Goal: Task Accomplishment & Management: Complete application form

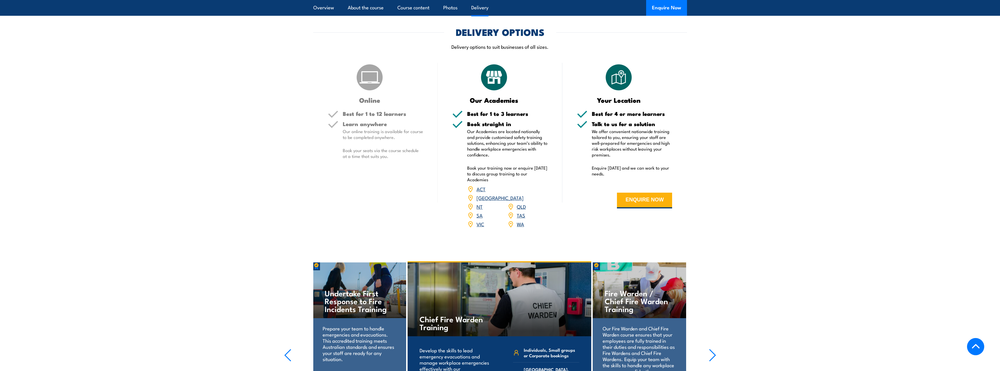
scroll to position [730, 0]
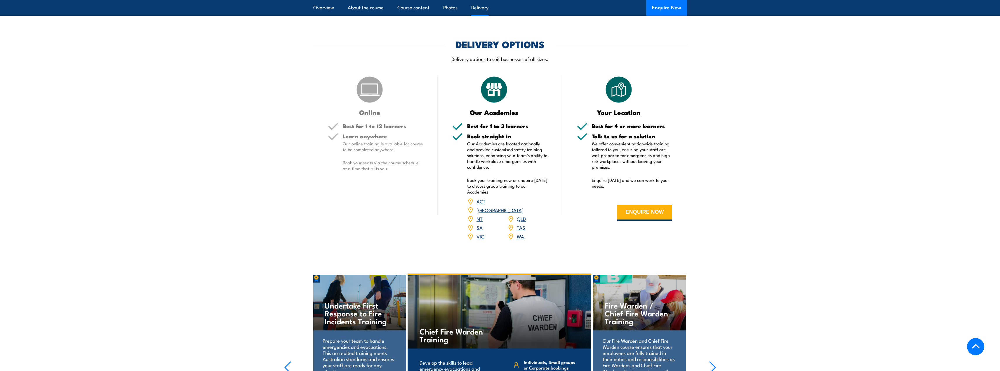
click at [520, 233] on link "WA" at bounding box center [520, 236] width 7 height 7
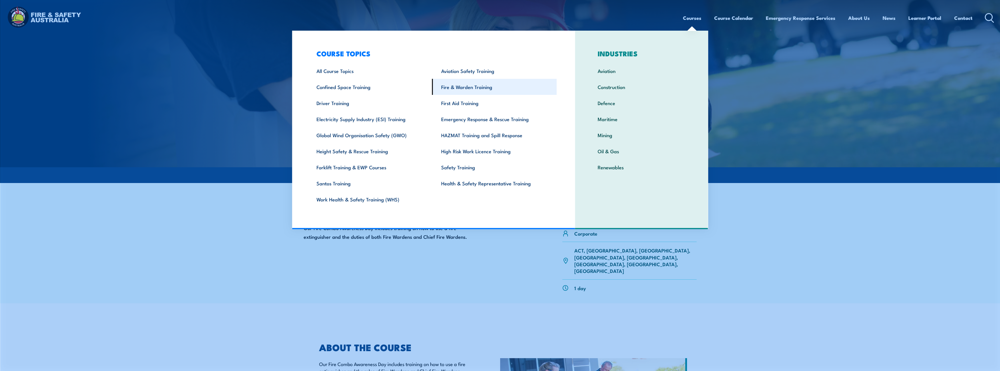
click at [462, 87] on link "Fire & Warden Training" at bounding box center [494, 87] width 125 height 16
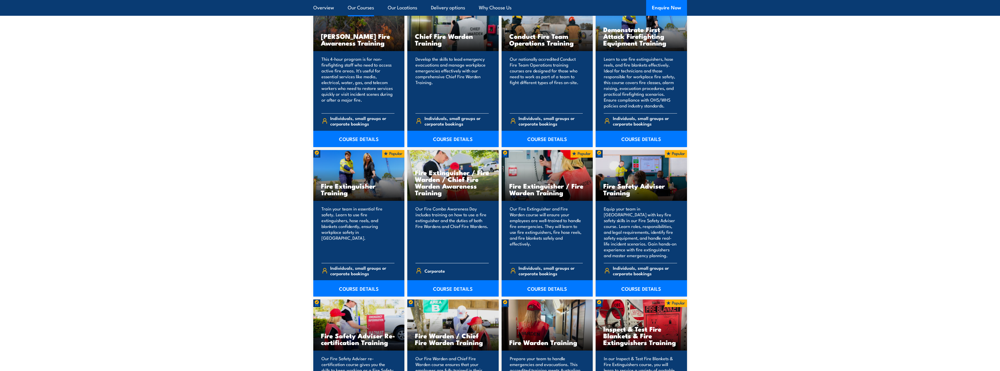
scroll to position [526, 0]
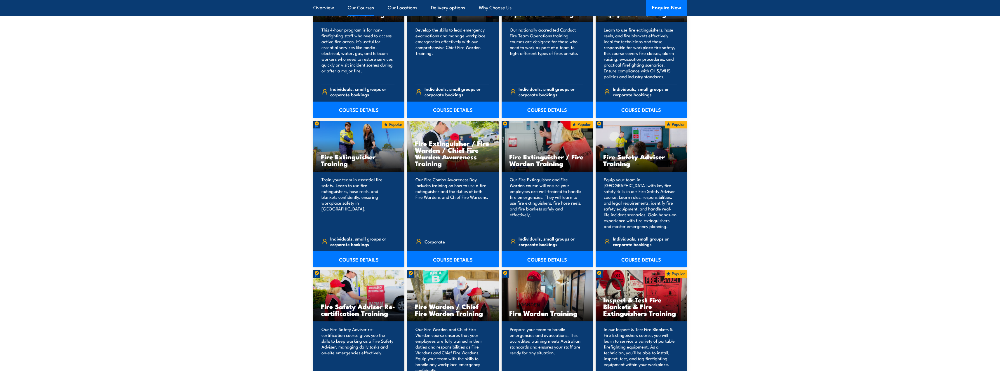
click at [443, 149] on h3 "Fire Extinguisher / Fire Warden / Chief Fire Warden Awareness Training" at bounding box center [453, 153] width 76 height 27
click at [454, 258] on link "COURSE DETAILS" at bounding box center [452, 259] width 91 height 16
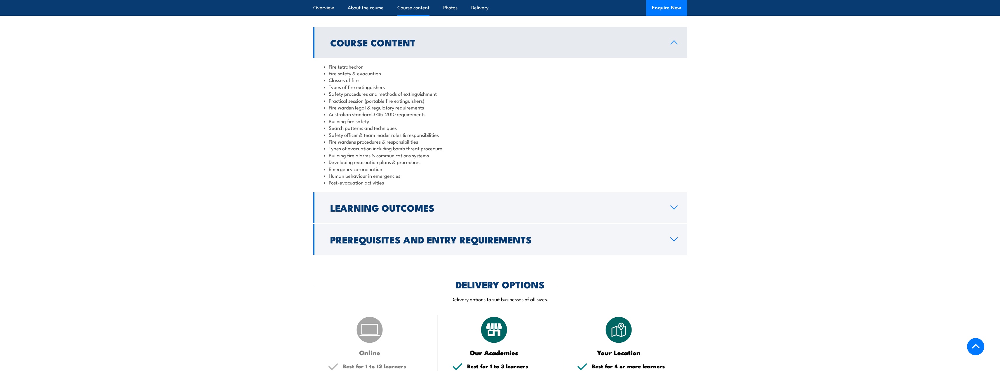
scroll to position [496, 0]
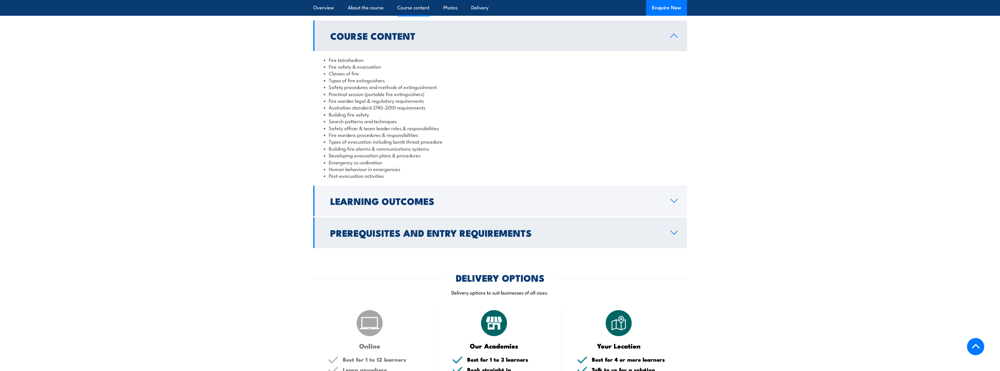
click at [677, 230] on icon at bounding box center [674, 232] width 8 height 5
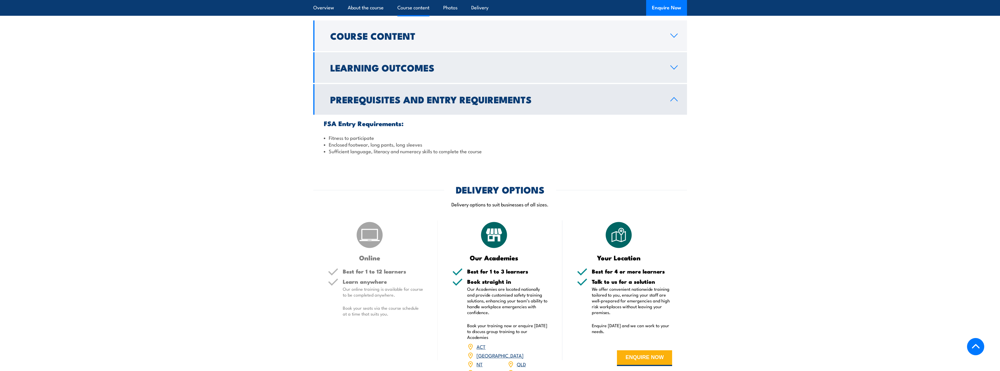
click at [674, 65] on icon at bounding box center [674, 67] width 8 height 5
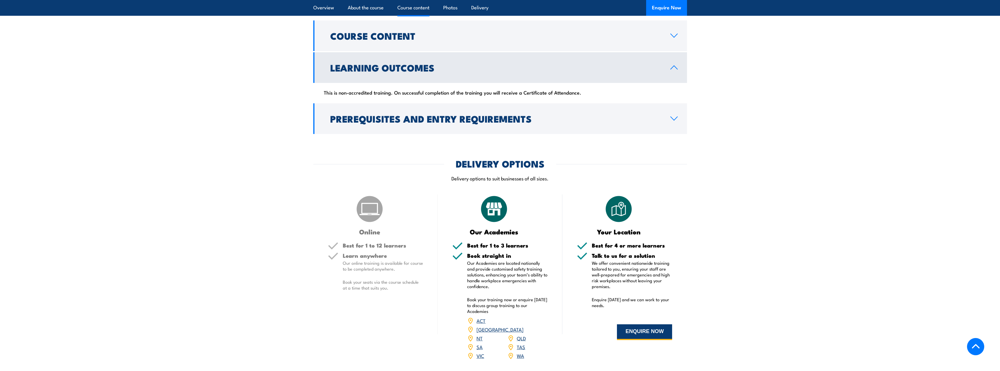
click at [642, 324] on button "ENQUIRE NOW" at bounding box center [644, 332] width 55 height 16
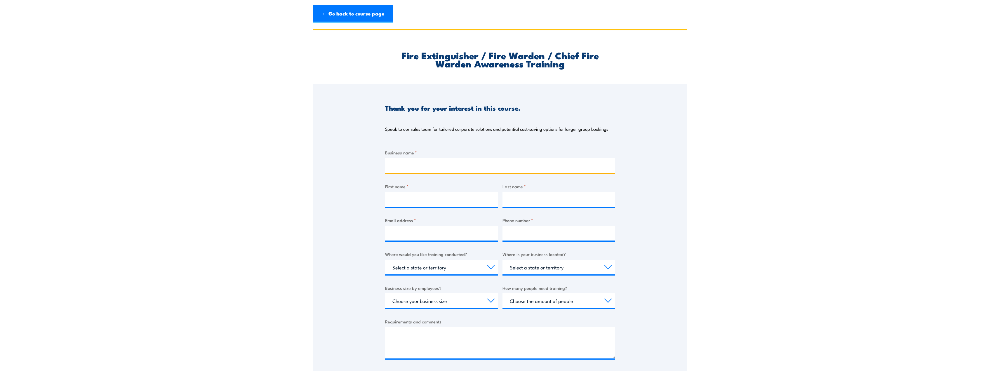
click at [435, 165] on input "Business name *" at bounding box center [500, 165] width 230 height 15
type input "[GEOGRAPHIC_DATA]"
type input "[PERSON_NAME]"
type input "Lickel"
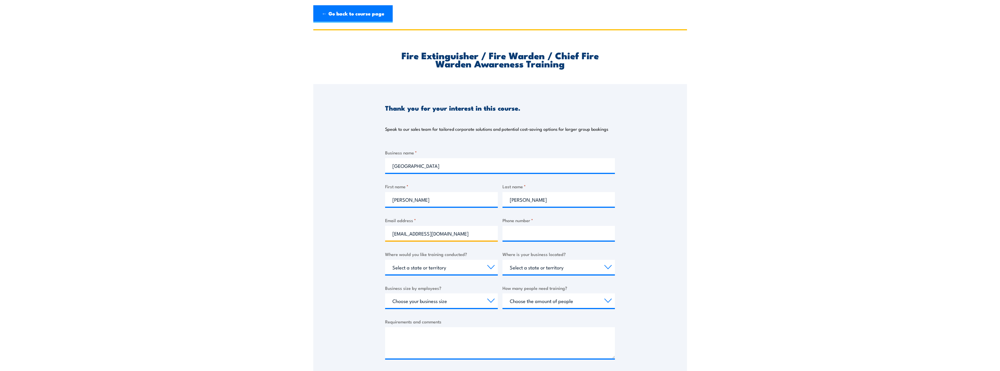
type input "accounts@smithsbeachresort.com.au"
type input "08 9750 1200"
click at [483, 266] on select "Select a state or territory Nationally - multiple locations QLD NSW VIC SA ACT …" at bounding box center [441, 267] width 113 height 15
select select "WA"
click at [385, 260] on select "Select a state or territory Nationally - multiple locations QLD NSW VIC SA ACT …" at bounding box center [441, 267] width 113 height 15
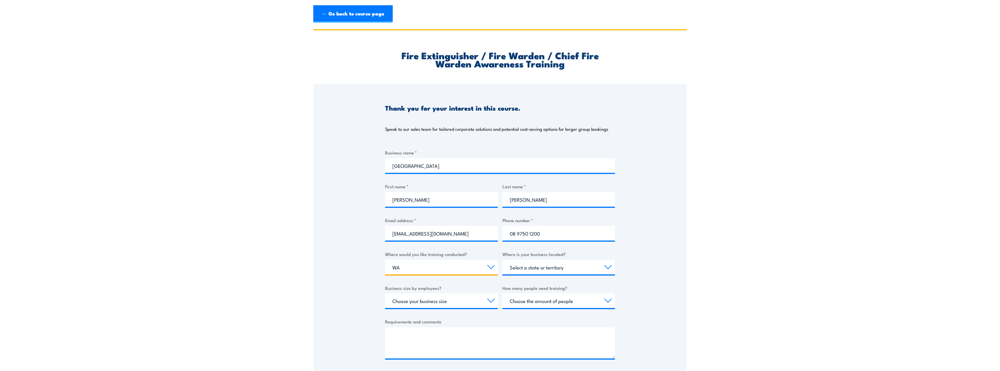
click at [484, 266] on select "Select a state or territory Nationally - multiple locations QLD NSW VIC SA ACT …" at bounding box center [441, 267] width 113 height 15
click at [525, 267] on select "Select a state or territory QLD NSW VIC SA ACT WA TAS NT" at bounding box center [558, 267] width 113 height 15
select select "WA"
click at [502, 260] on select "Select a state or territory QLD NSW VIC SA ACT WA TAS NT" at bounding box center [558, 267] width 113 height 15
click at [463, 298] on select "Choose your business size 1 to 19 20 to 199 200+" at bounding box center [441, 300] width 113 height 15
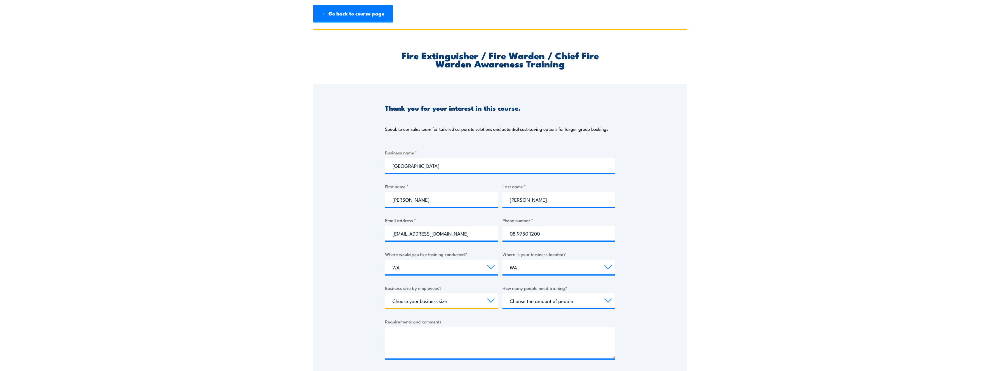
select select "20 to 199"
click at [385, 293] on select "Choose your business size 1 to 19 20 to 199 200+" at bounding box center [441, 300] width 113 height 15
click at [583, 298] on select "Choose the amount of people 1 to 4 5 to 19 20+" at bounding box center [558, 300] width 113 height 15
select select "5 to 19"
click at [502, 293] on select "Choose the amount of people 1 to 4 5 to 19 20+" at bounding box center [558, 300] width 113 height 15
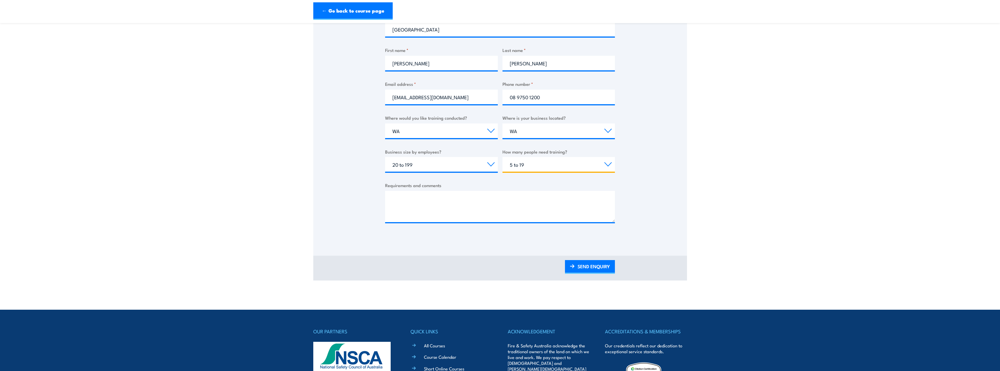
scroll to position [146, 0]
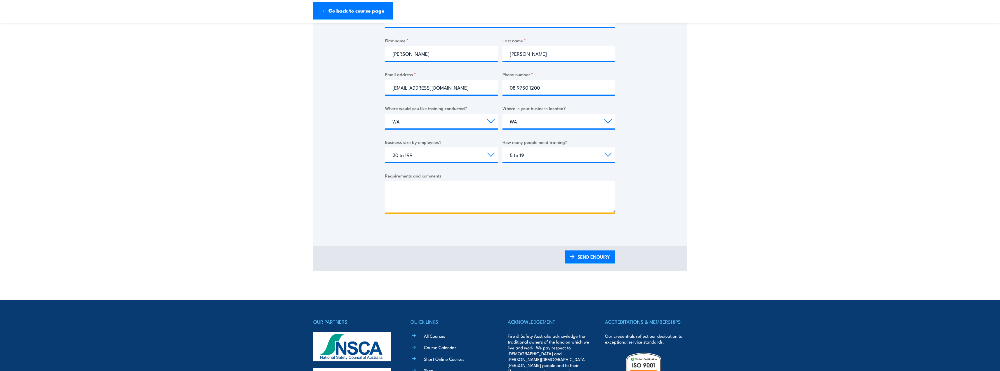
click at [394, 188] on textarea "Requirements and comments" at bounding box center [500, 196] width 230 height 31
type textarea "i"
click at [454, 188] on textarea "We are looking to have some Warden training for our business loaceted at Smiths…" at bounding box center [500, 196] width 230 height 31
drag, startPoint x: 504, startPoint y: 188, endPoint x: 542, endPoint y: 195, distance: 39.1
click at [542, 195] on textarea "We are looking to have Fire Warden training for our business loaceted at Smiths…" at bounding box center [500, 196] width 230 height 31
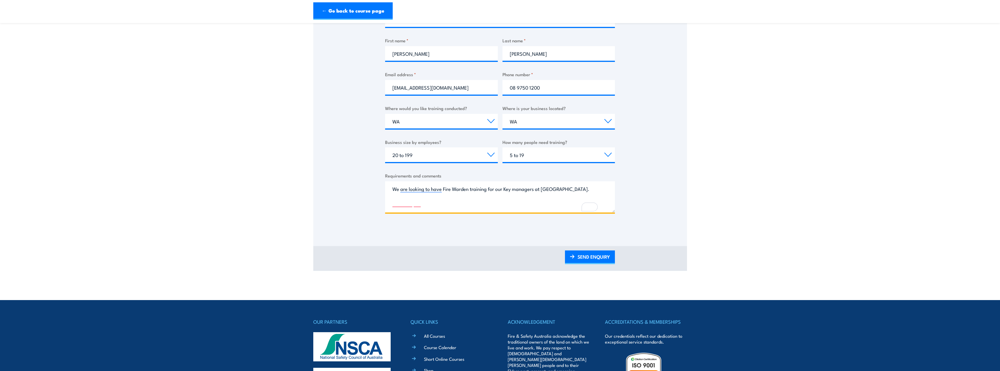
click at [442, 204] on textarea "We are looking to have Fire Warden training for our Key managers at Smiths Beac…" at bounding box center [500, 196] width 230 height 31
type textarea "We are looking to have Fire Warden training for our Key managers at Smiths Beac…"
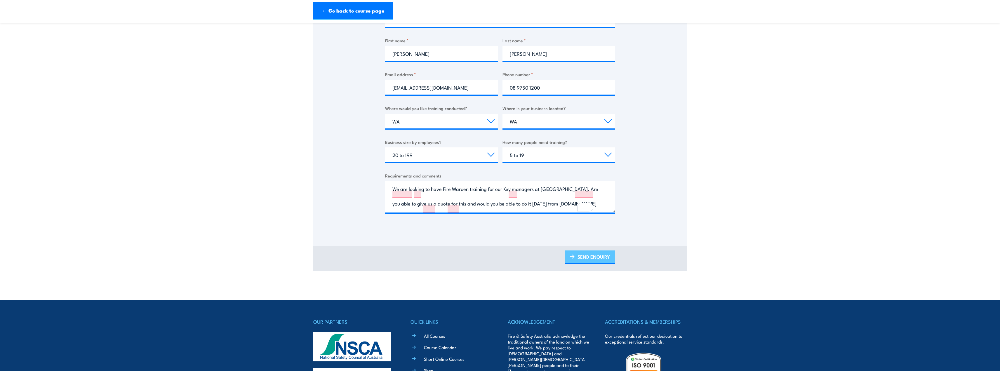
click at [587, 255] on link "SEND ENQUIRY" at bounding box center [590, 258] width 50 height 14
click at [588, 255] on link "SEND ENQUIRY" at bounding box center [590, 258] width 50 height 14
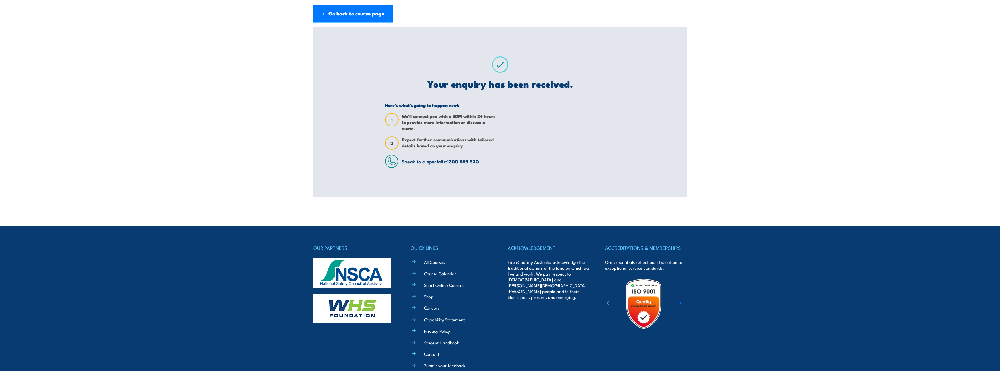
scroll to position [0, 0]
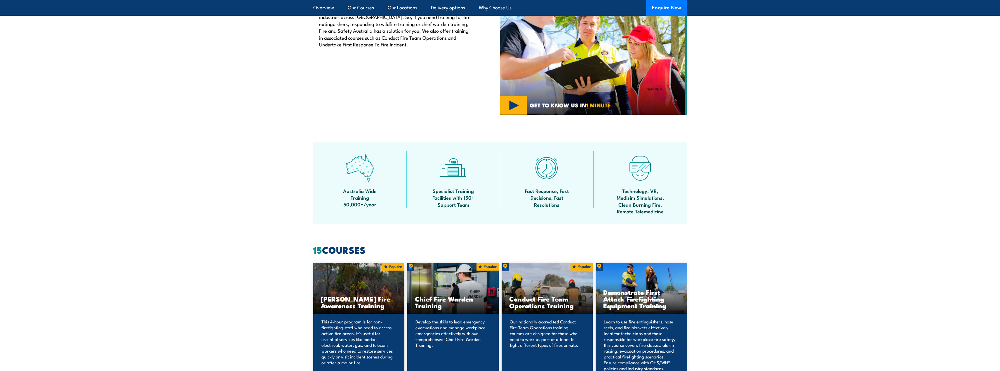
scroll to position [88, 0]
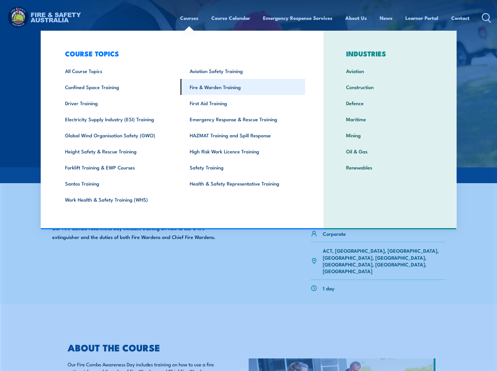
click at [207, 88] on link "Fire & Warden Training" at bounding box center [243, 87] width 125 height 16
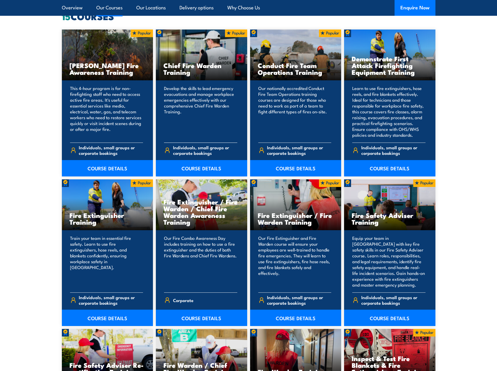
scroll to position [496, 0]
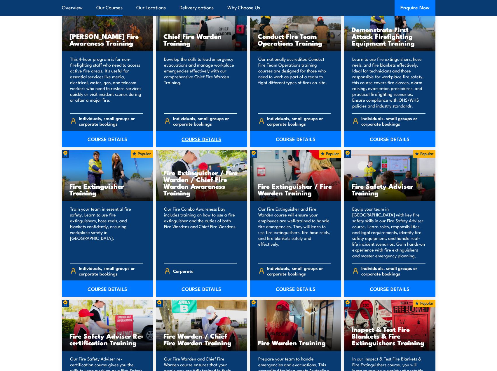
click at [200, 138] on link "COURSE DETAILS" at bounding box center [201, 139] width 91 height 16
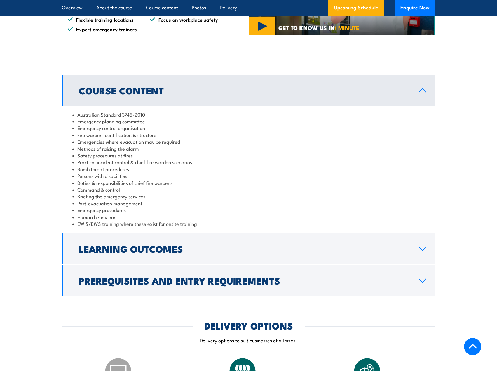
scroll to position [496, 0]
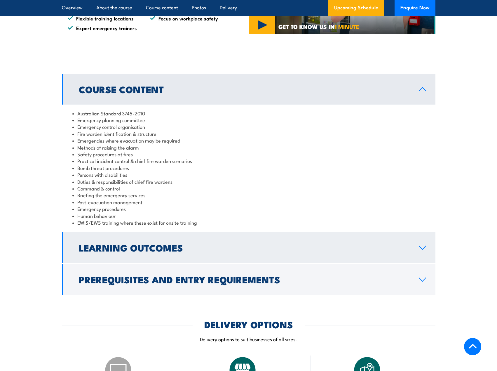
click at [418, 245] on link "Learning Outcomes" at bounding box center [249, 247] width 374 height 31
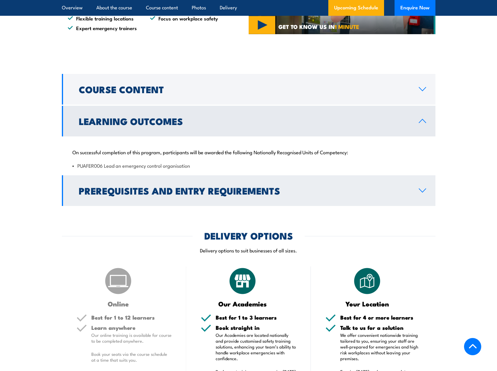
click at [424, 189] on icon at bounding box center [423, 190] width 8 height 5
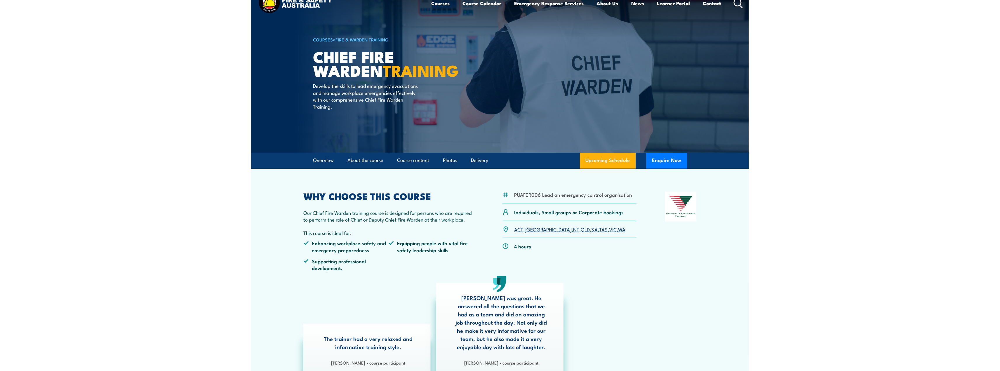
scroll to position [0, 0]
